Goal: Task Accomplishment & Management: Use online tool/utility

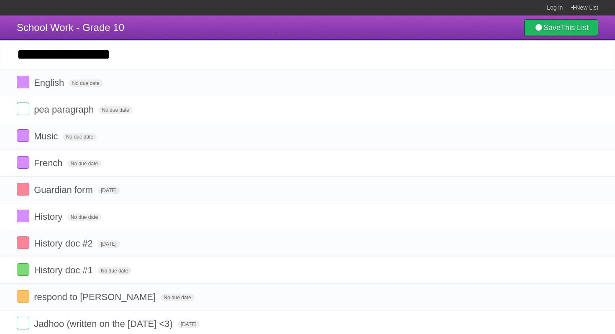
type input "**********"
click input "*********" at bounding box center [0, 0] width 0 height 0
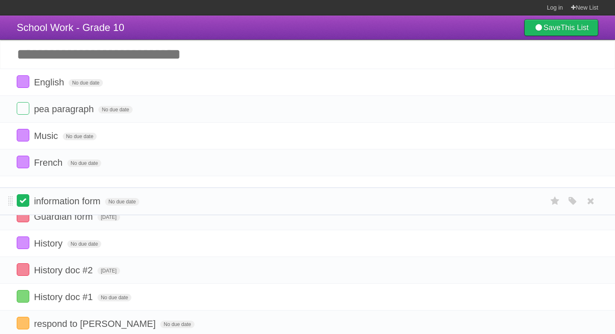
drag, startPoint x: 11, startPoint y: 84, endPoint x: 17, endPoint y: 198, distance: 114.8
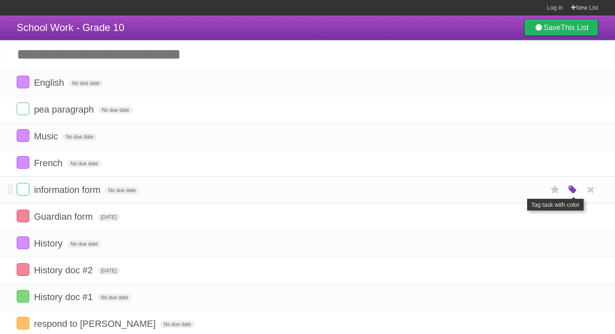
click at [571, 192] on icon "button" at bounding box center [573, 190] width 12 height 11
click at [488, 193] on label "Red" at bounding box center [491, 189] width 9 height 9
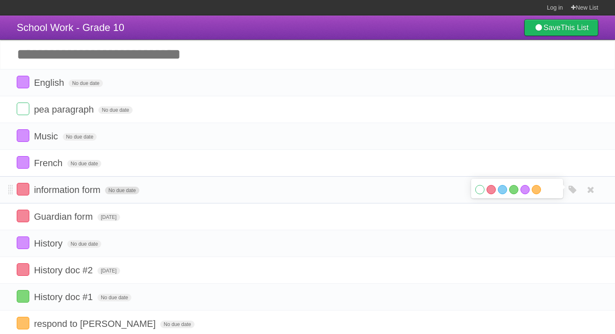
click at [118, 194] on span "No due date" at bounding box center [122, 191] width 34 height 8
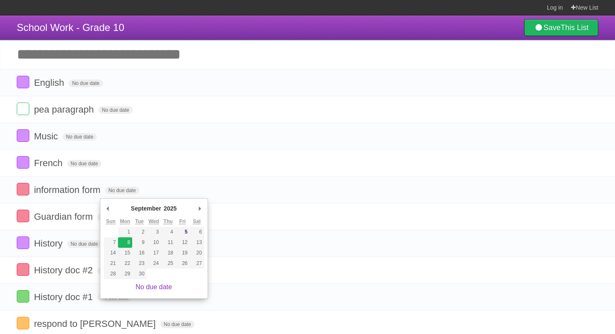
type span "[DATE]"
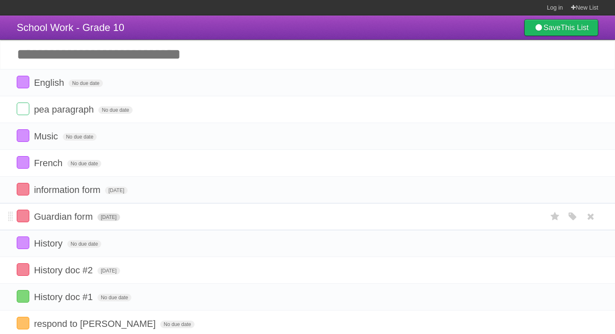
click at [115, 220] on span "[DATE]" at bounding box center [108, 217] width 23 height 8
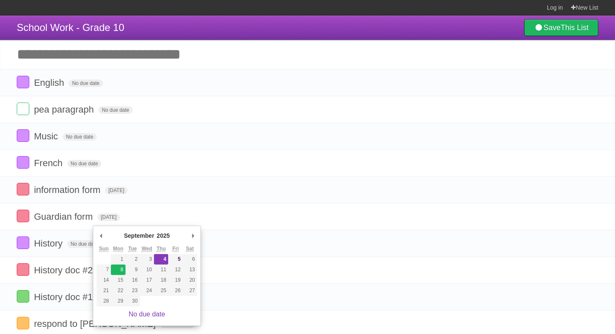
type span "[DATE]"
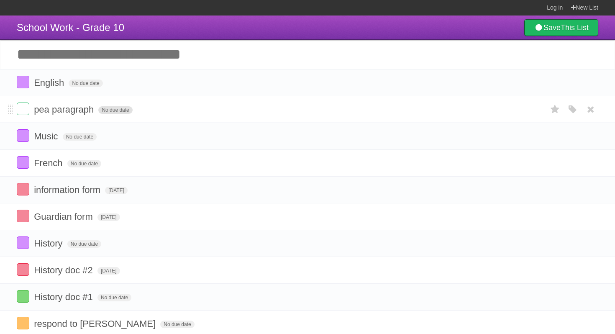
click at [110, 114] on span "No due date" at bounding box center [115, 110] width 34 height 8
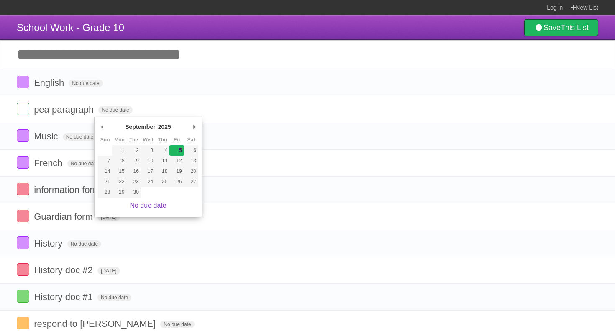
type span "[DATE]"
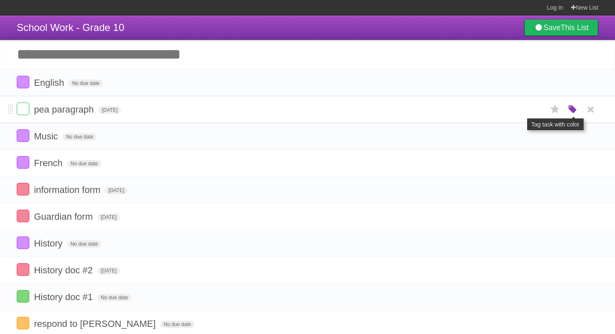
click at [577, 110] on icon "button" at bounding box center [573, 109] width 12 height 11
click at [488, 111] on label "Red" at bounding box center [491, 109] width 9 height 9
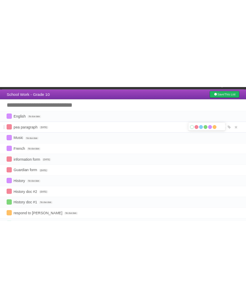
scroll to position [10, 0]
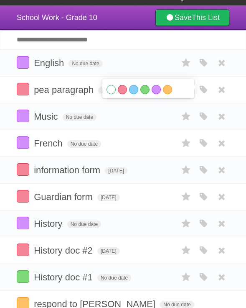
click at [67, 38] on input "Add another task" at bounding box center [123, 40] width 246 height 20
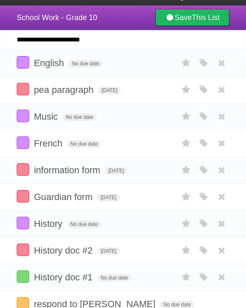
type input "**********"
click input "*********" at bounding box center [0, 0] width 0 height 0
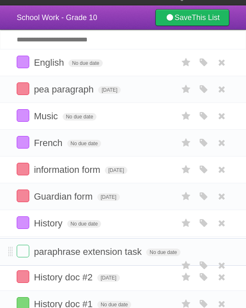
drag, startPoint x: 10, startPoint y: 64, endPoint x: 6, endPoint y: 253, distance: 188.7
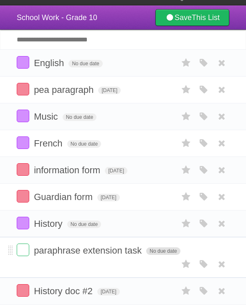
click at [156, 255] on span "No due date" at bounding box center [163, 251] width 34 height 8
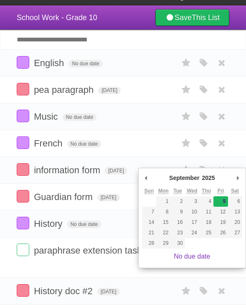
type span "[DATE]"
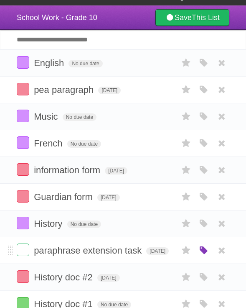
click at [205, 256] on icon "button" at bounding box center [204, 250] width 12 height 11
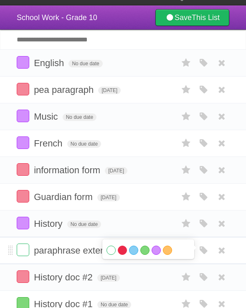
click at [122, 255] on label "Red" at bounding box center [122, 250] width 9 height 9
click at [165, 39] on input "Add another task" at bounding box center [123, 40] width 246 height 20
